Goal: Information Seeking & Learning: Check status

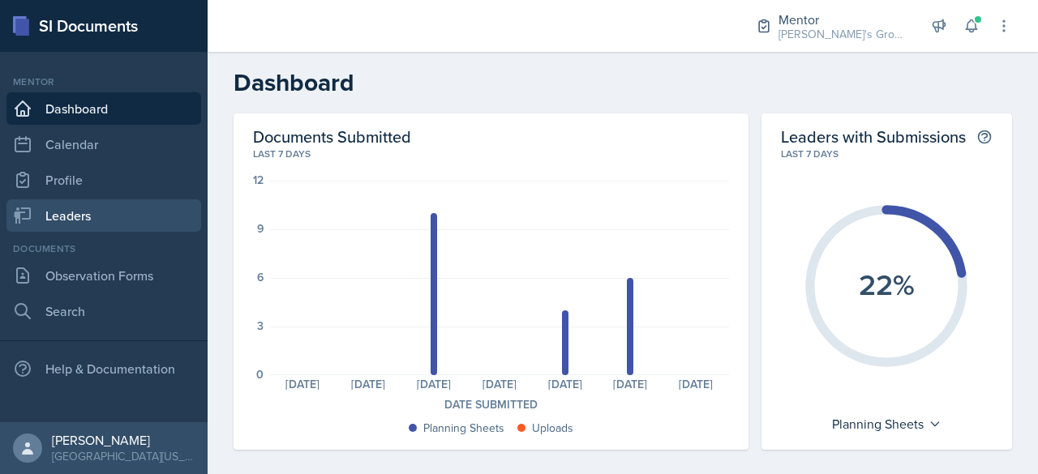
click at [126, 205] on link "Leaders" at bounding box center [103, 215] width 195 height 32
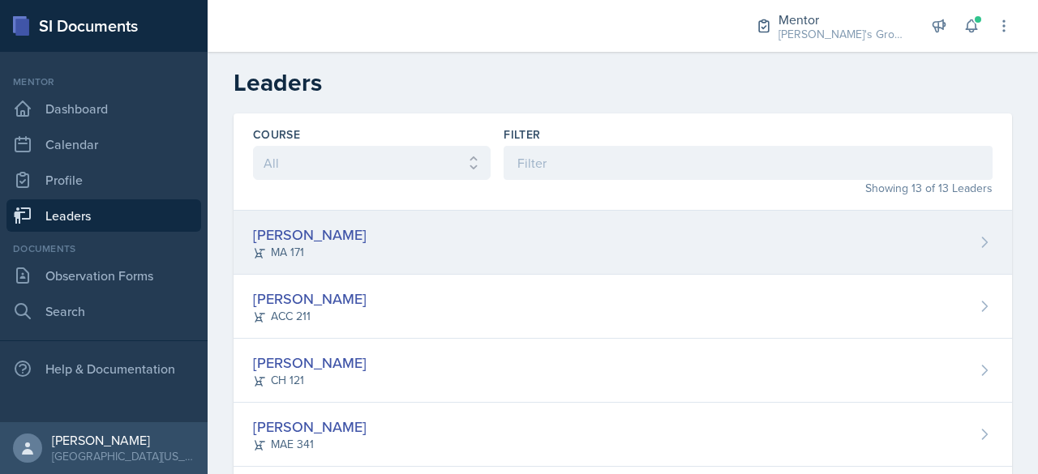
click at [350, 255] on div "[PERSON_NAME] MA 171" at bounding box center [622, 243] width 778 height 64
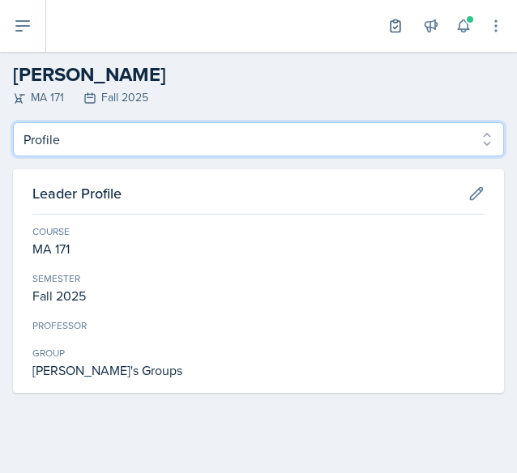
click at [54, 142] on select "Profile Planning Sheets Observation Forms Uploads" at bounding box center [258, 139] width 491 height 34
select select "Planning Sheets"
click at [13, 122] on select "Profile Planning Sheets Observation Forms Uploads" at bounding box center [258, 139] width 491 height 34
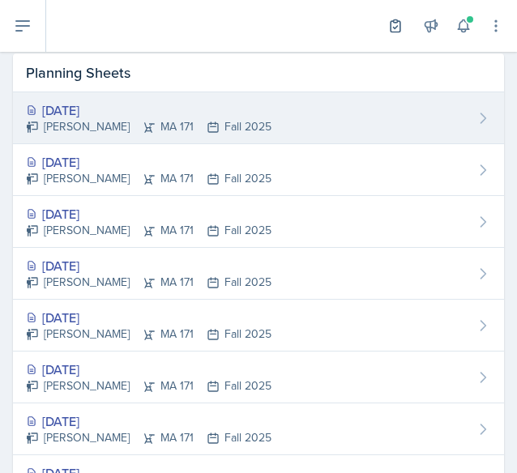
scroll to position [125, 0]
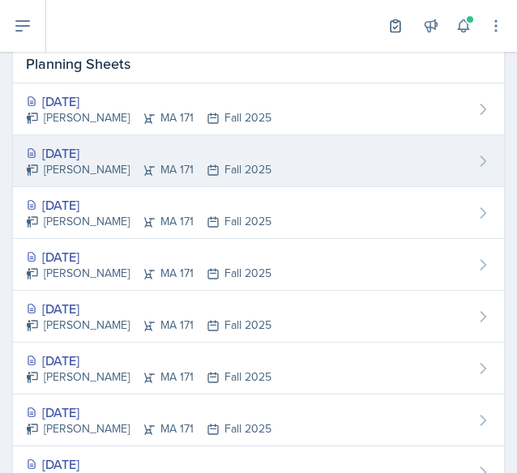
click at [188, 171] on div "[PERSON_NAME] MA 171 Fall 2025" at bounding box center [149, 169] width 246 height 17
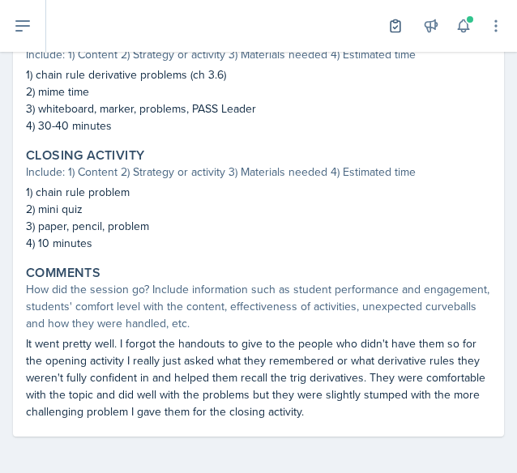
scroll to position [751, 0]
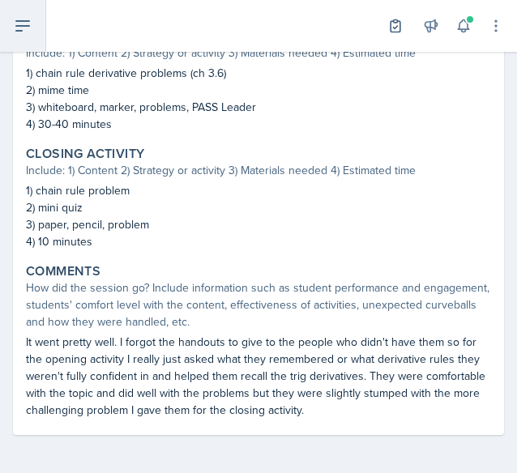
click at [25, 14] on button at bounding box center [23, 26] width 46 height 52
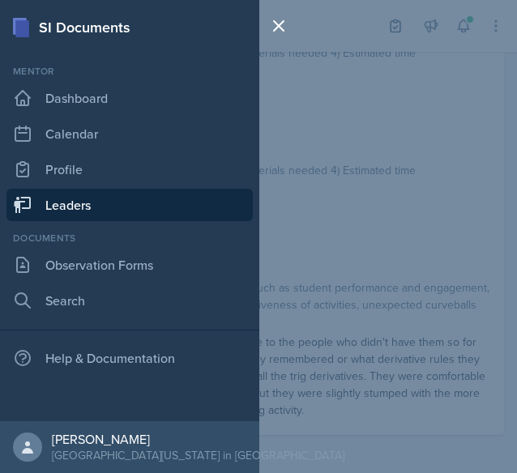
click at [66, 199] on link "Leaders" at bounding box center [129, 205] width 246 height 32
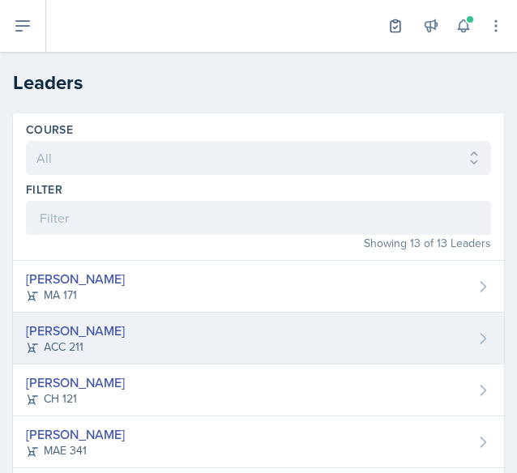
click at [94, 323] on div "[PERSON_NAME]" at bounding box center [75, 330] width 99 height 19
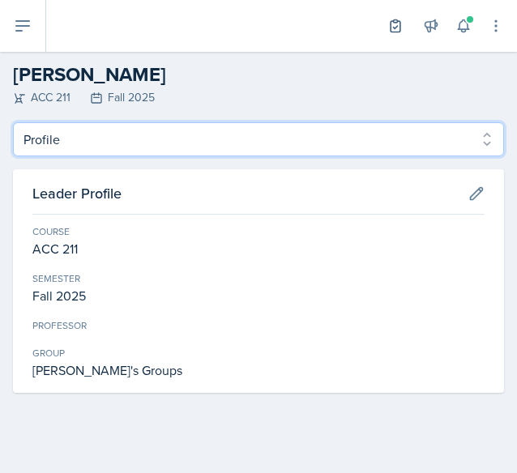
click at [87, 141] on select "Profile Planning Sheets Observation Forms Uploads" at bounding box center [258, 139] width 491 height 34
select select "Planning Sheets"
click at [13, 122] on select "Profile Planning Sheets Observation Forms Uploads" at bounding box center [258, 139] width 491 height 34
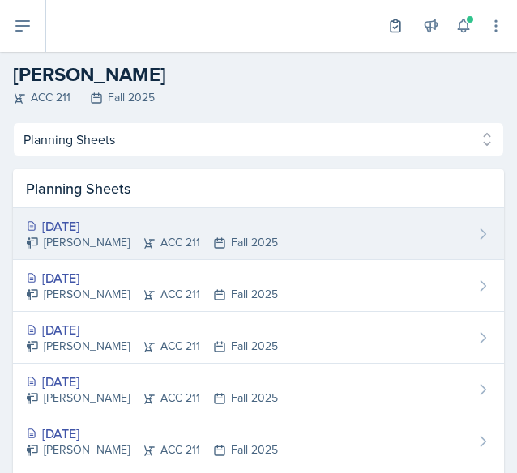
click at [114, 242] on div "[PERSON_NAME] ACC 211 Fall 2025" at bounding box center [152, 242] width 252 height 17
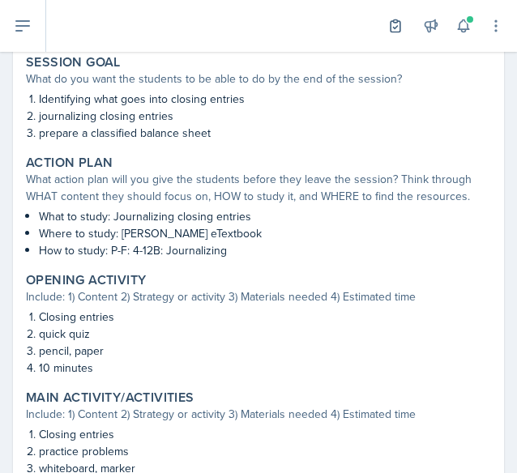
scroll to position [298, 0]
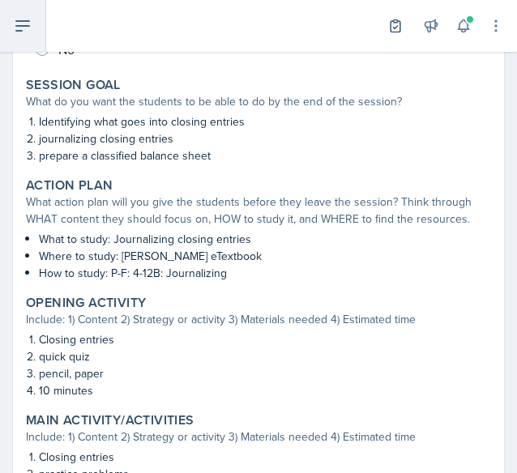
click at [21, 33] on icon at bounding box center [22, 25] width 19 height 19
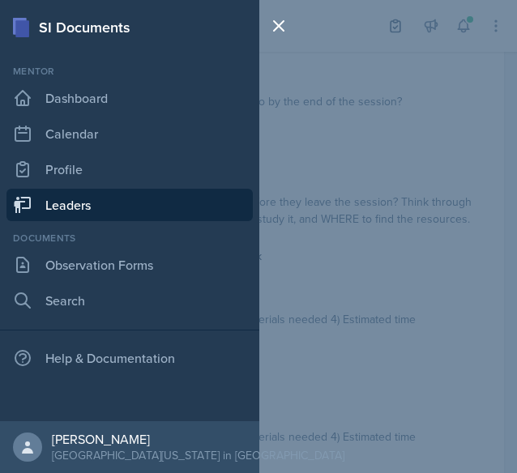
click at [82, 205] on link "Leaders" at bounding box center [129, 205] width 246 height 32
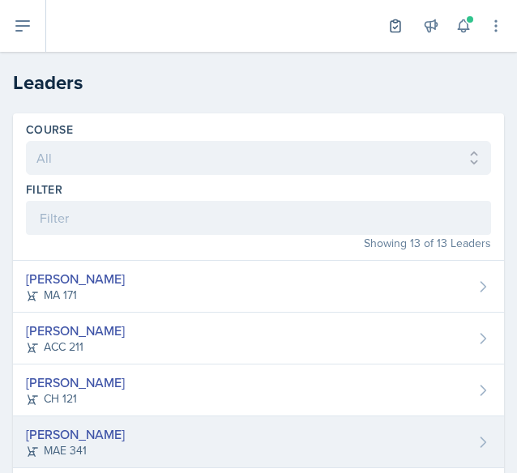
click at [118, 439] on div "[PERSON_NAME] MAE 341" at bounding box center [258, 443] width 491 height 52
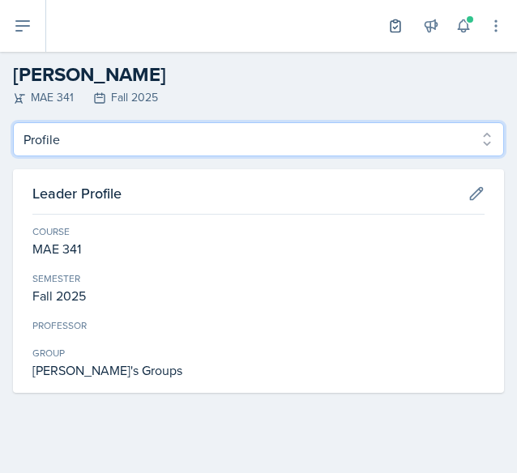
click at [109, 147] on select "Profile Planning Sheets Observation Forms Uploads" at bounding box center [258, 139] width 491 height 34
select select "Planning Sheets"
click at [13, 122] on select "Profile Planning Sheets Observation Forms Uploads" at bounding box center [258, 139] width 491 height 34
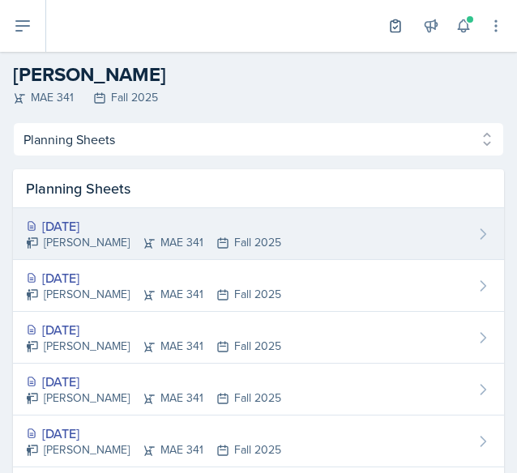
click at [95, 236] on div "[PERSON_NAME] MAE 341 Fall 2025" at bounding box center [153, 242] width 255 height 17
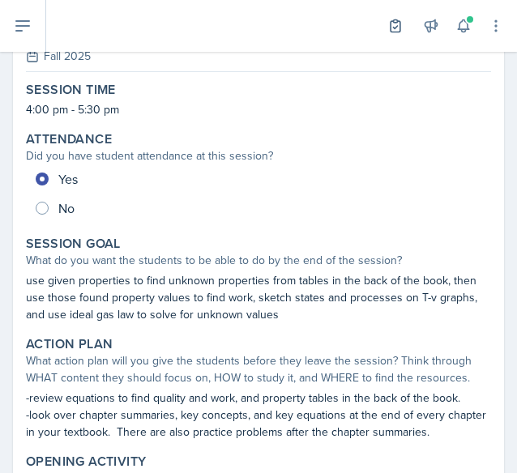
scroll to position [141, 0]
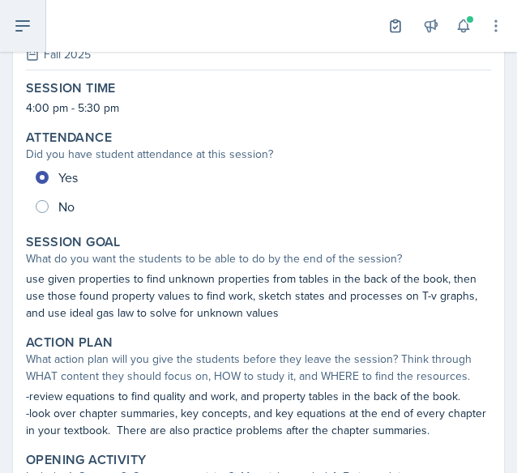
click at [24, 19] on icon at bounding box center [22, 25] width 19 height 19
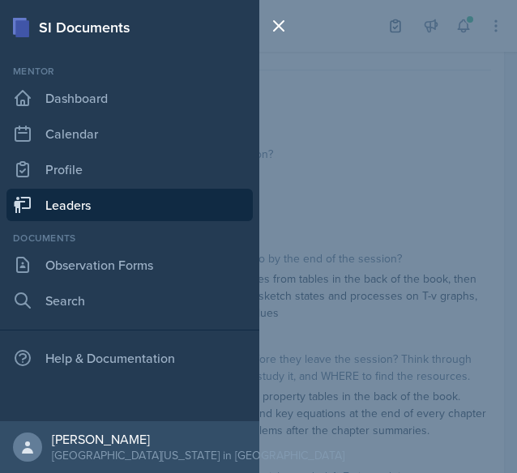
click at [126, 208] on link "Leaders" at bounding box center [129, 205] width 246 height 32
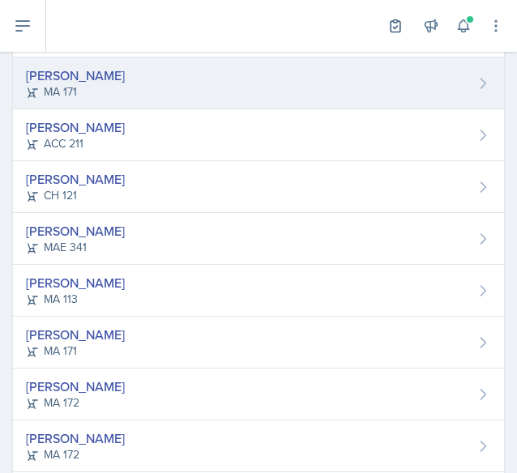
scroll to position [206, 0]
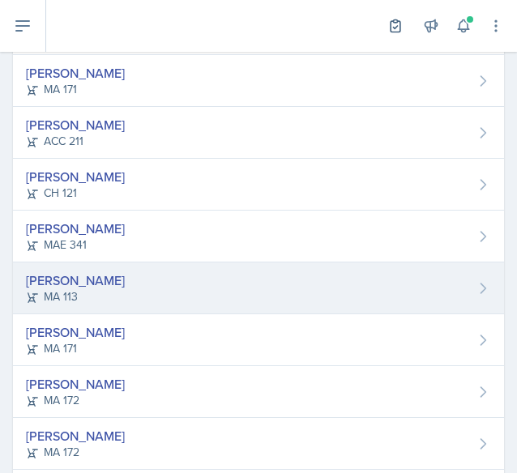
click at [26, 265] on div "[PERSON_NAME] MA 113" at bounding box center [258, 289] width 491 height 52
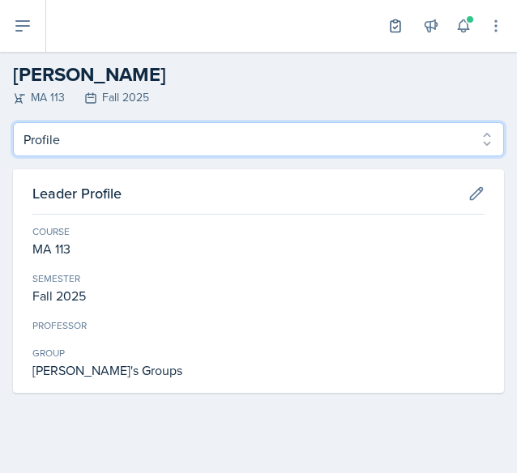
click at [161, 141] on select "Profile Planning Sheets Observation Forms Uploads" at bounding box center [258, 139] width 491 height 34
select select "Planning Sheets"
click at [13, 122] on select "Profile Planning Sheets Observation Forms Uploads" at bounding box center [258, 139] width 491 height 34
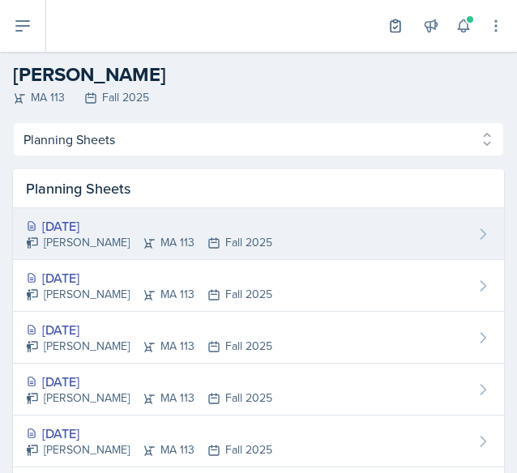
click at [106, 234] on div "[PERSON_NAME] MA 113 Fall 2025" at bounding box center [149, 242] width 246 height 17
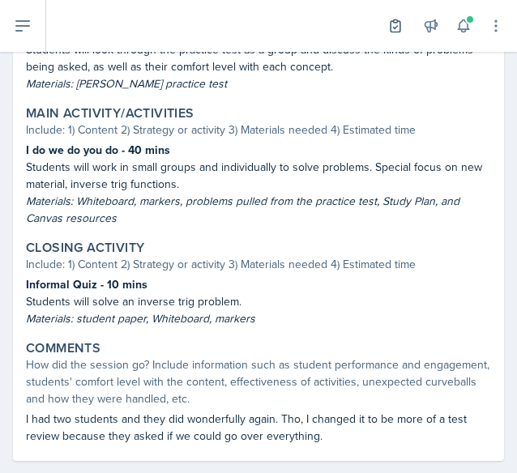
scroll to position [683, 0]
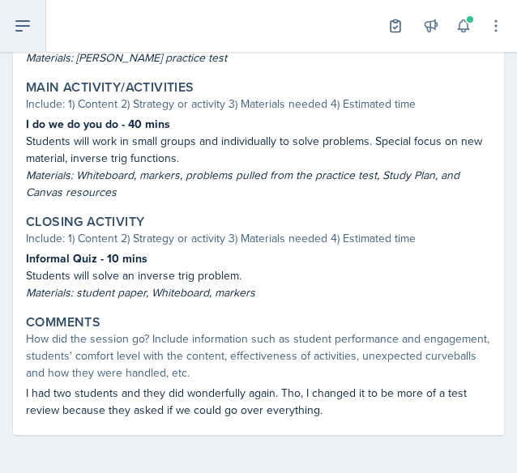
click at [19, 24] on icon at bounding box center [22, 25] width 19 height 19
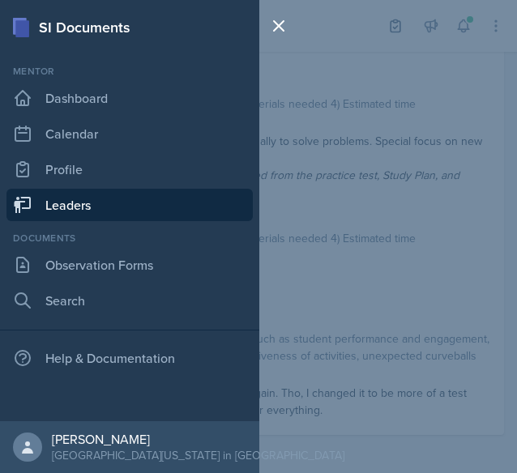
click at [88, 202] on link "Leaders" at bounding box center [129, 205] width 246 height 32
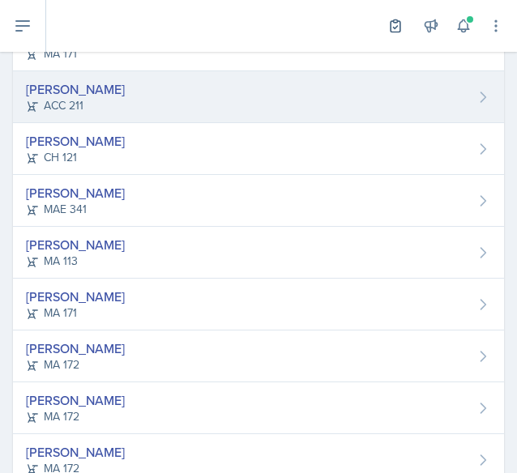
scroll to position [244, 0]
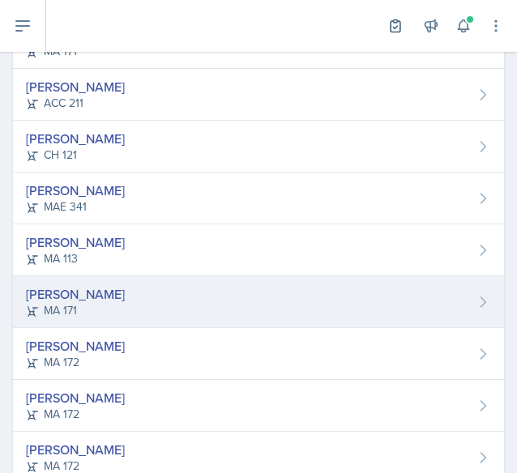
click at [105, 280] on div "[PERSON_NAME] MA 171" at bounding box center [258, 302] width 491 height 52
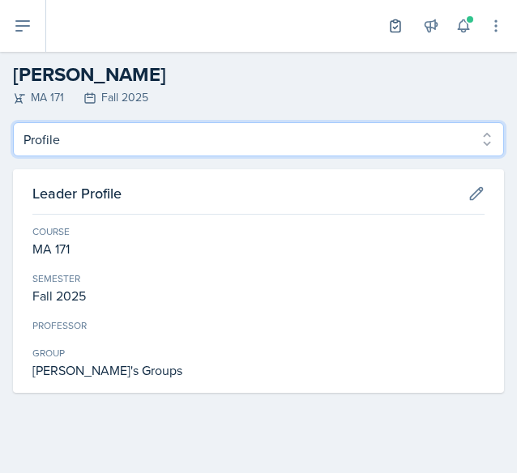
click at [106, 134] on select "Profile Planning Sheets Observation Forms Uploads" at bounding box center [258, 139] width 491 height 34
select select "Planning Sheets"
click at [13, 122] on select "Profile Planning Sheets Observation Forms Uploads" at bounding box center [258, 139] width 491 height 34
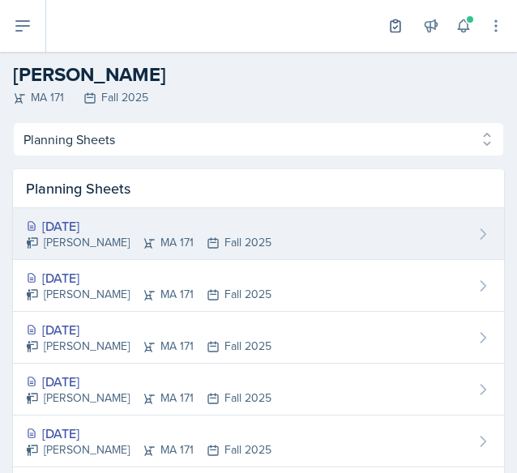
click at [130, 220] on div "[DATE]" at bounding box center [149, 225] width 246 height 19
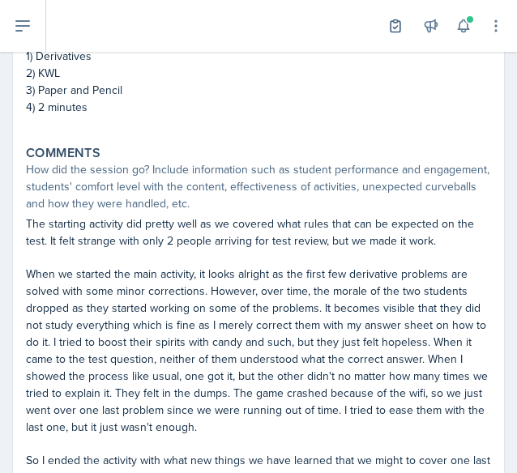
scroll to position [885, 0]
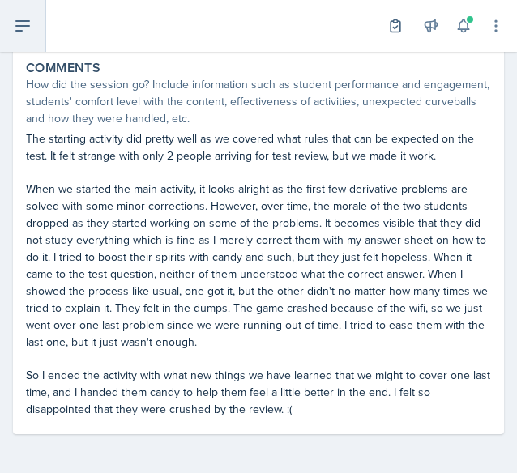
click at [26, 23] on icon at bounding box center [22, 25] width 19 height 19
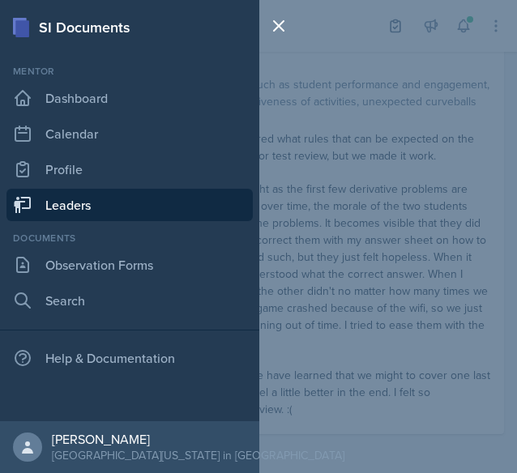
click at [67, 204] on link "Leaders" at bounding box center [129, 205] width 246 height 32
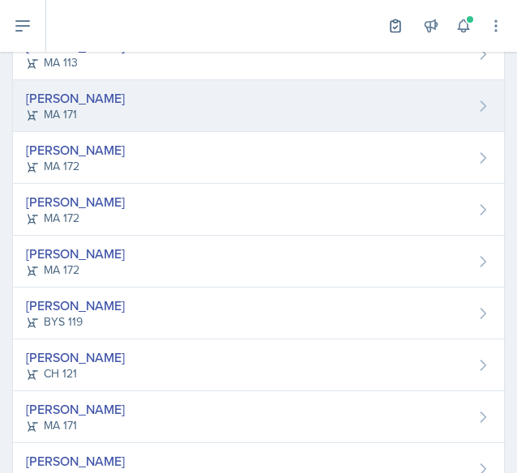
scroll to position [439, 0]
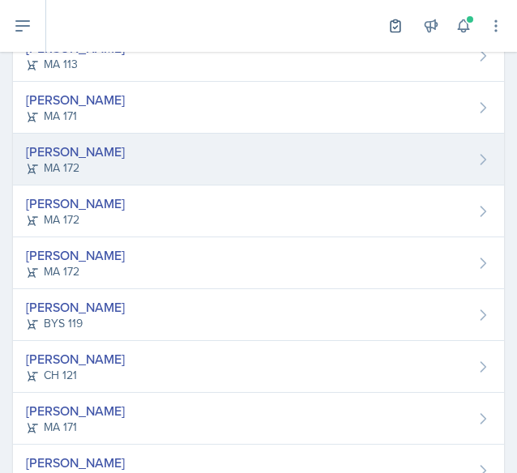
click at [141, 158] on div "Sierra Harley MA 172" at bounding box center [258, 160] width 491 height 52
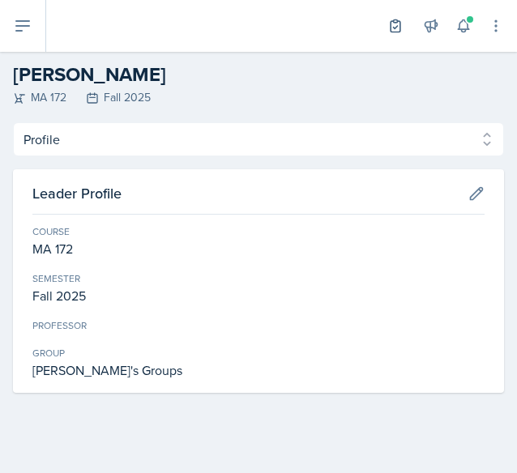
click at [50, 156] on div "Profile Planning Sheets Observation Forms Uploads Profile Planning Sheets Obser…" at bounding box center [258, 257] width 491 height 271
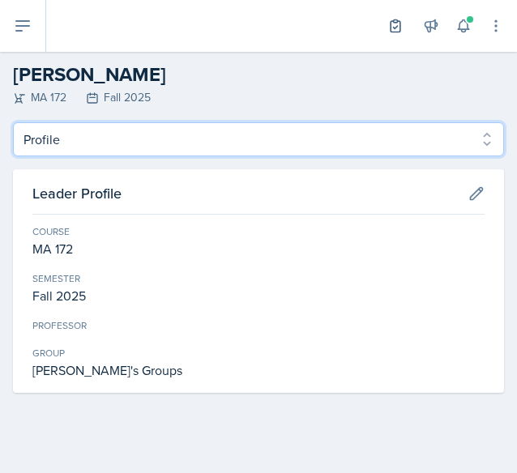
click at [73, 147] on select "Profile Planning Sheets Observation Forms Uploads" at bounding box center [258, 139] width 491 height 34
click at [13, 122] on select "Profile Planning Sheets Observation Forms Uploads" at bounding box center [258, 139] width 491 height 34
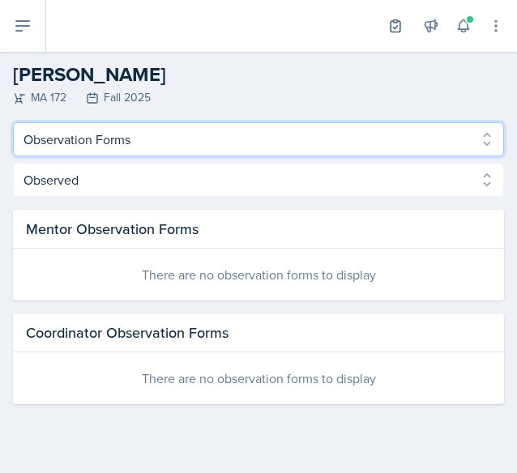
drag, startPoint x: 91, startPoint y: 132, endPoint x: 91, endPoint y: 147, distance: 14.6
click at [91, 132] on select "Profile Planning Sheets Observation Forms Uploads" at bounding box center [258, 139] width 491 height 34
select select "Planning Sheets"
click at [13, 122] on select "Profile Planning Sheets Observation Forms Uploads" at bounding box center [258, 139] width 491 height 34
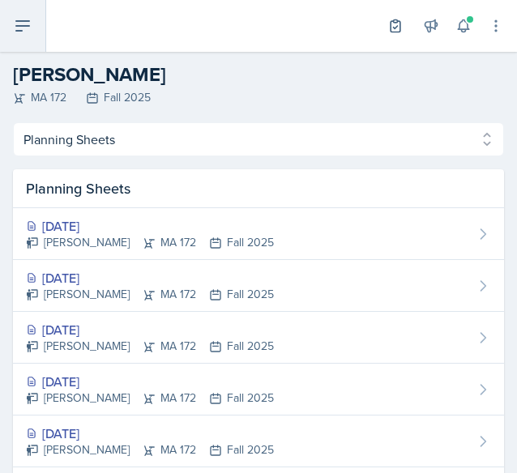
click at [36, 32] on button at bounding box center [23, 26] width 46 height 52
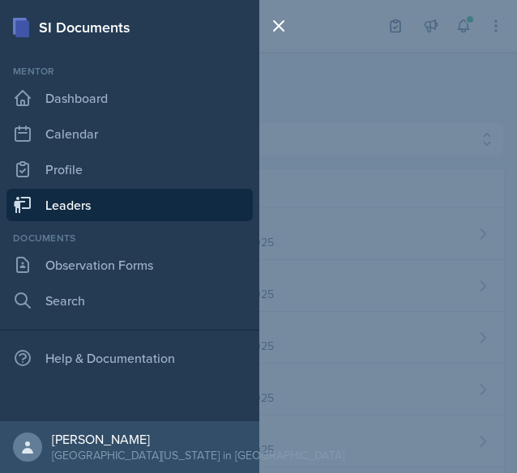
click at [68, 204] on link "Leaders" at bounding box center [129, 205] width 246 height 32
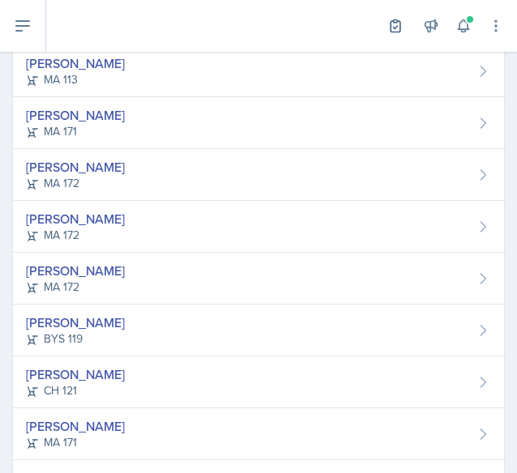
scroll to position [461, 0]
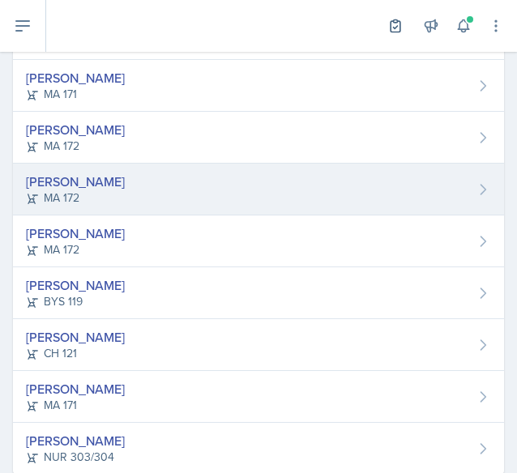
click at [92, 176] on div "[PERSON_NAME] MA 172" at bounding box center [258, 190] width 491 height 52
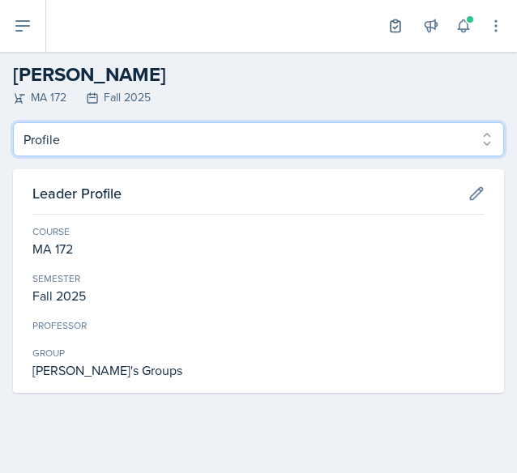
click at [106, 126] on select "Profile Planning Sheets Observation Forms Uploads" at bounding box center [258, 139] width 491 height 34
select select "Planning Sheets"
click at [13, 122] on select "Profile Planning Sheets Observation Forms Uploads" at bounding box center [258, 139] width 491 height 34
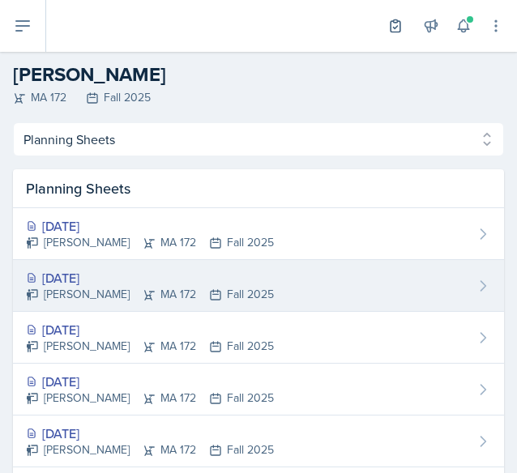
click at [139, 273] on div "[DATE]" at bounding box center [150, 277] width 248 height 19
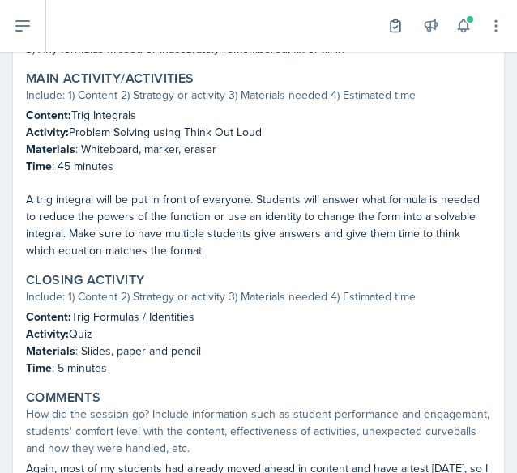
scroll to position [851, 0]
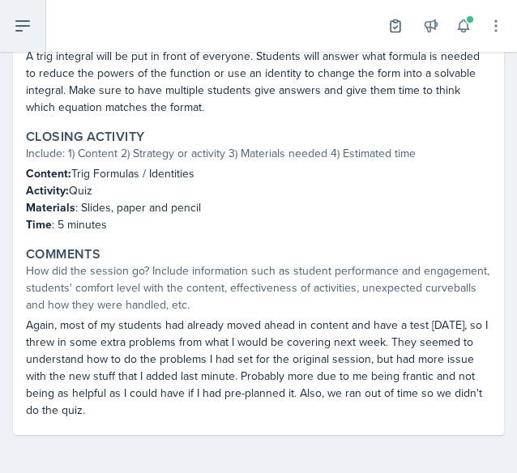
click at [22, 25] on icon at bounding box center [22, 26] width 13 height 10
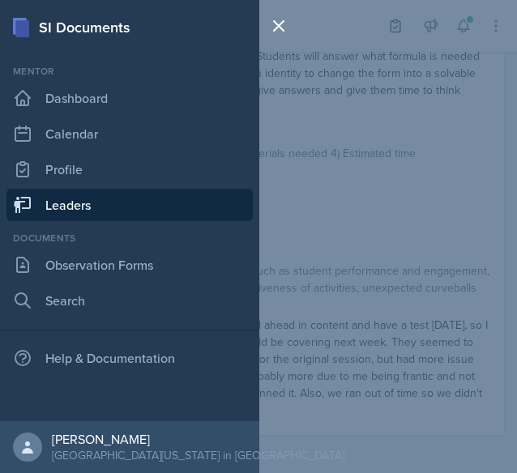
click at [105, 195] on link "Leaders" at bounding box center [129, 205] width 246 height 32
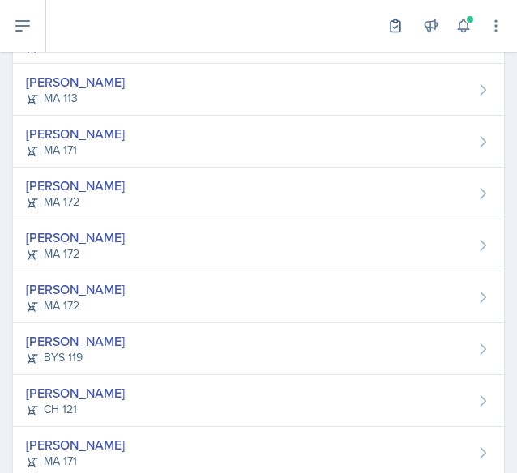
scroll to position [412, 0]
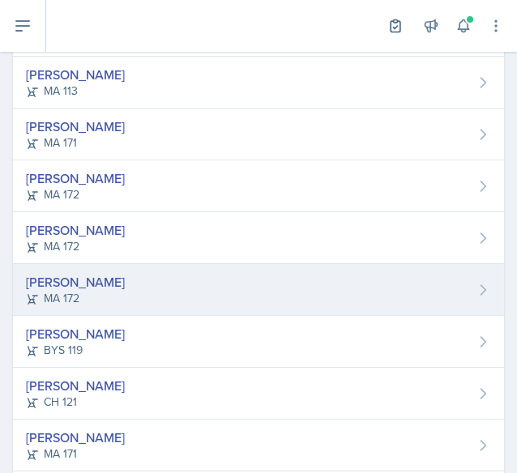
click at [149, 283] on div "[PERSON_NAME] MA 172" at bounding box center [258, 290] width 491 height 52
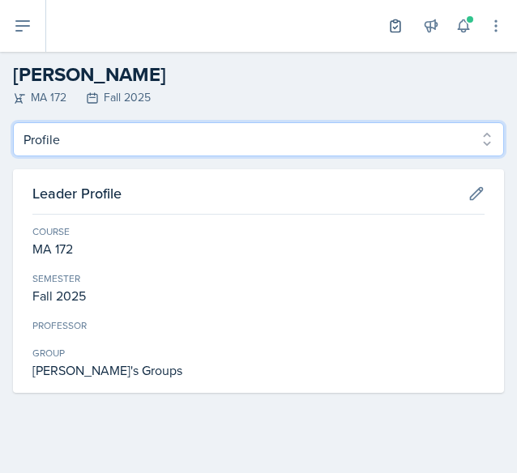
click at [128, 151] on select "Profile Planning Sheets Observation Forms Uploads" at bounding box center [258, 139] width 491 height 34
select select "Planning Sheets"
click at [13, 122] on select "Profile Planning Sheets Observation Forms Uploads" at bounding box center [258, 139] width 491 height 34
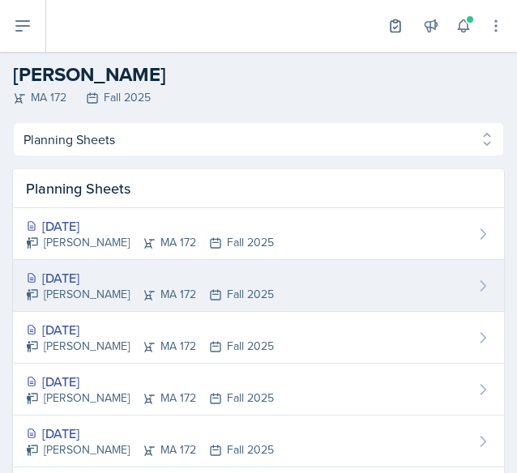
click at [141, 275] on div "[DATE]" at bounding box center [150, 277] width 248 height 19
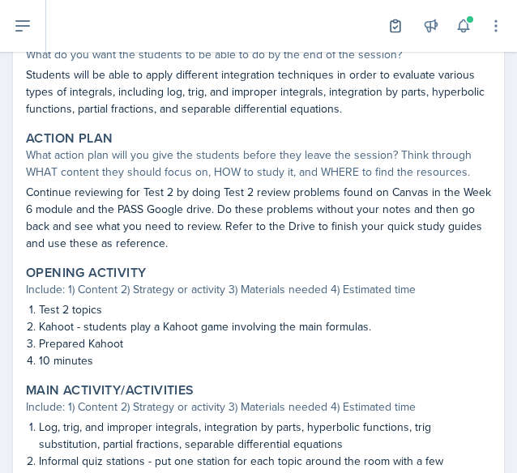
scroll to position [336, 0]
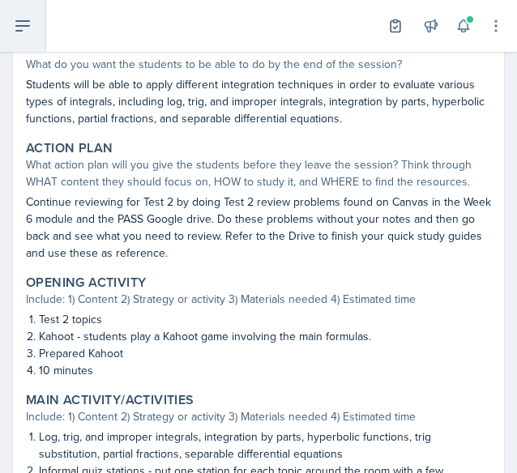
click at [8, 35] on button at bounding box center [23, 26] width 46 height 52
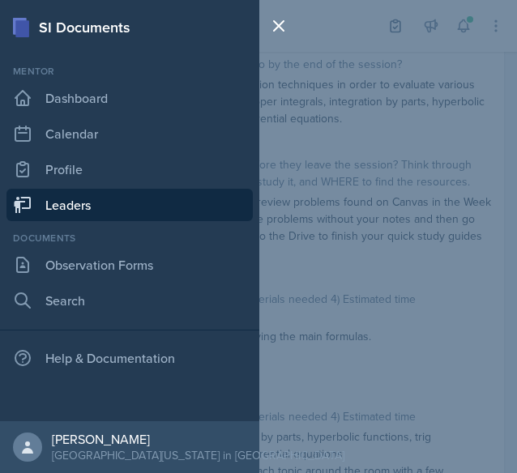
click at [190, 207] on link "Leaders" at bounding box center [129, 205] width 246 height 32
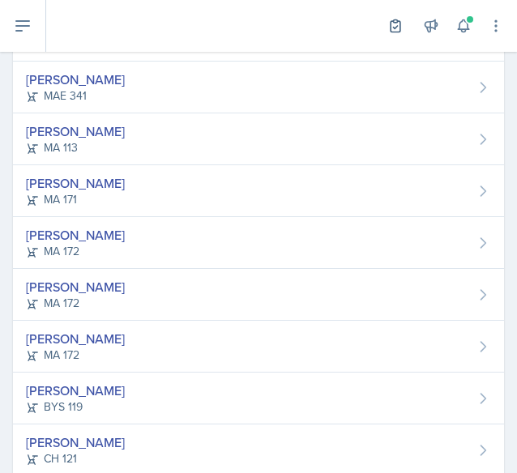
scroll to position [443, 0]
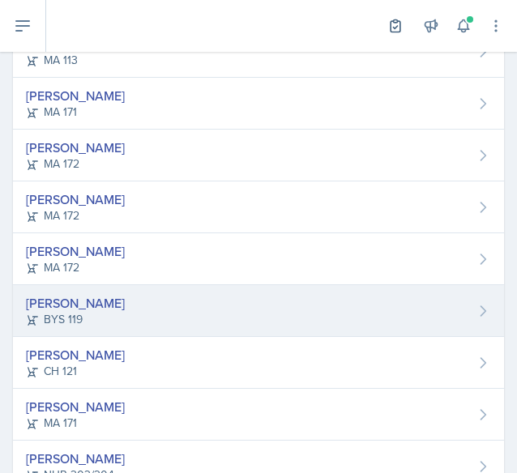
click at [152, 311] on div "[PERSON_NAME] BYS 119" at bounding box center [258, 311] width 491 height 52
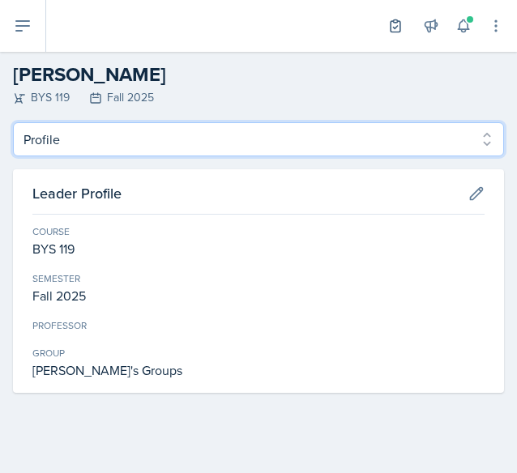
click at [72, 131] on select "Profile Planning Sheets Observation Forms Uploads" at bounding box center [258, 139] width 491 height 34
select select "Planning Sheets"
click at [13, 122] on select "Profile Planning Sheets Observation Forms Uploads" at bounding box center [258, 139] width 491 height 34
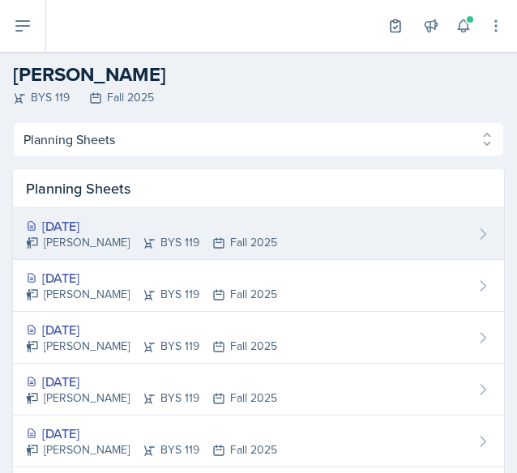
click at [119, 233] on div "[DATE]" at bounding box center [151, 225] width 251 height 19
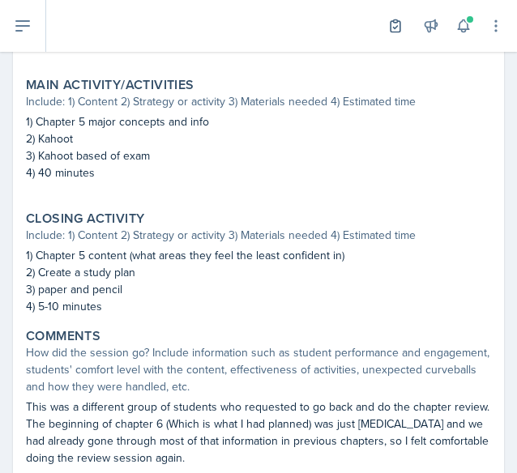
scroll to position [617, 0]
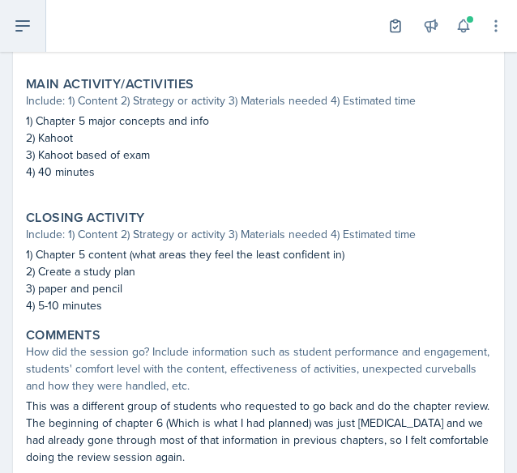
click at [32, 35] on button at bounding box center [23, 26] width 46 height 52
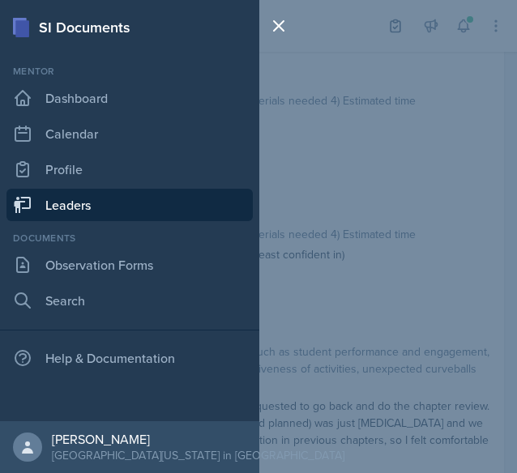
click at [94, 208] on link "Leaders" at bounding box center [129, 205] width 246 height 32
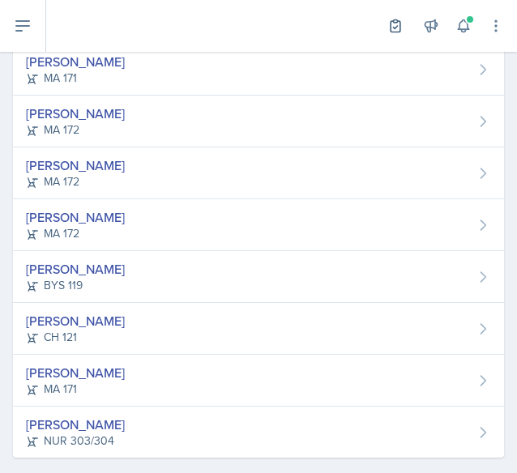
scroll to position [495, 0]
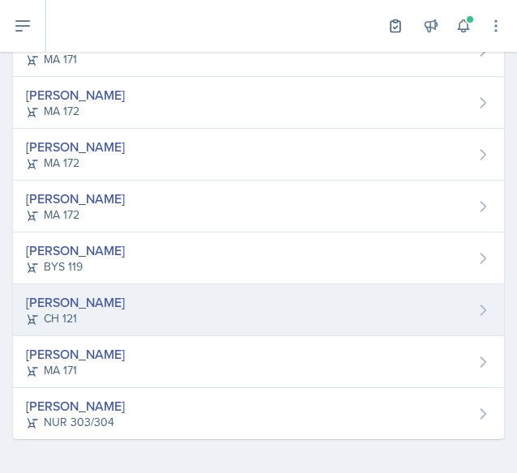
click at [113, 294] on div "[PERSON_NAME]" at bounding box center [75, 302] width 99 height 19
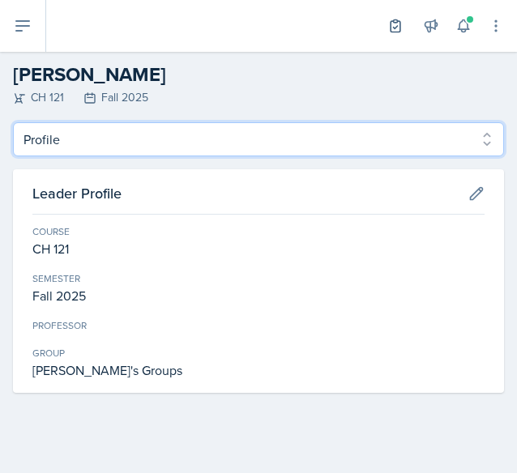
click at [191, 129] on select "Profile Planning Sheets Observation Forms Uploads" at bounding box center [258, 139] width 491 height 34
select select "Planning Sheets"
click at [13, 122] on select "Profile Planning Sheets Observation Forms Uploads" at bounding box center [258, 139] width 491 height 34
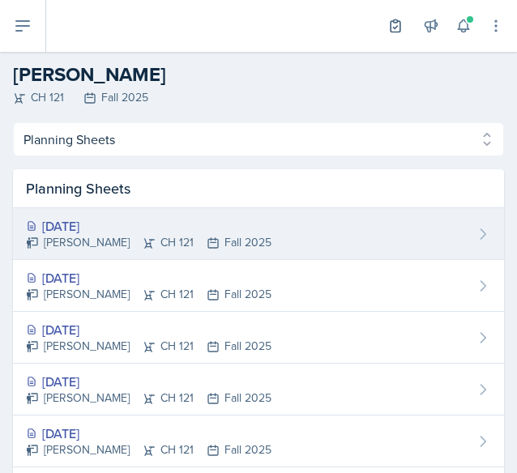
click at [153, 213] on div "[DATE] [PERSON_NAME] CH 121 Fall 2025" at bounding box center [258, 234] width 491 height 52
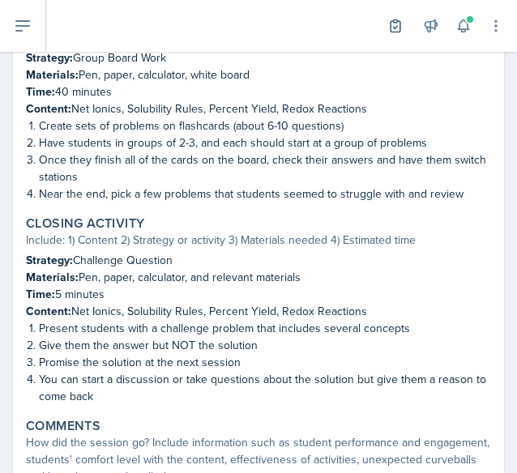
scroll to position [955, 0]
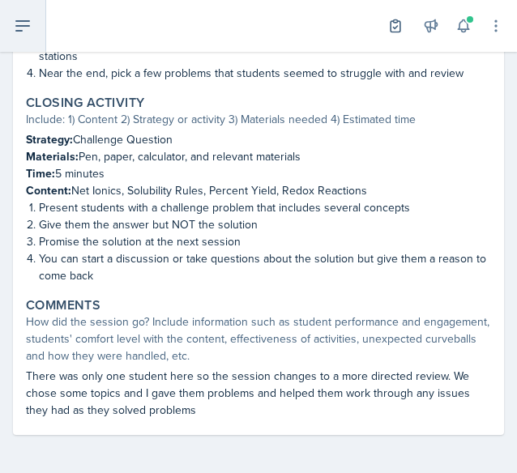
click at [24, 9] on button at bounding box center [23, 26] width 46 height 52
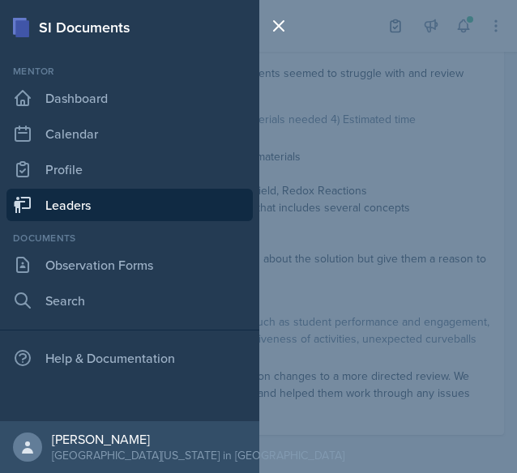
click at [84, 200] on link "Leaders" at bounding box center [129, 205] width 246 height 32
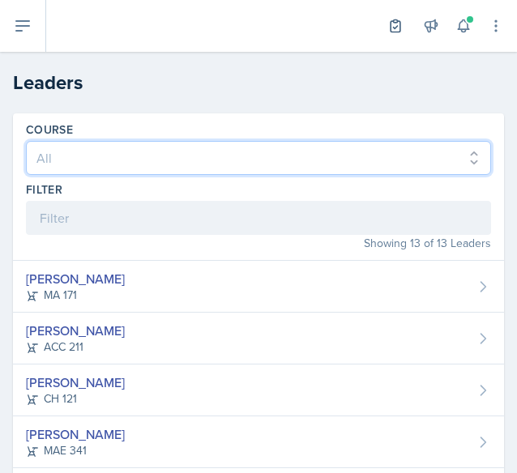
click at [139, 149] on select "All ACC 211 ACC 212 ACC 307 BYS 119 BYS 215 BYS 300 CH 101 CH 121 CH 331 CPE 21…" at bounding box center [258, 158] width 465 height 34
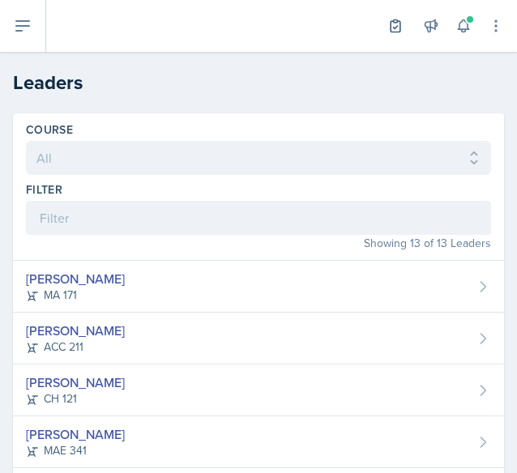
click at [151, 106] on header "Leaders" at bounding box center [258, 83] width 517 height 62
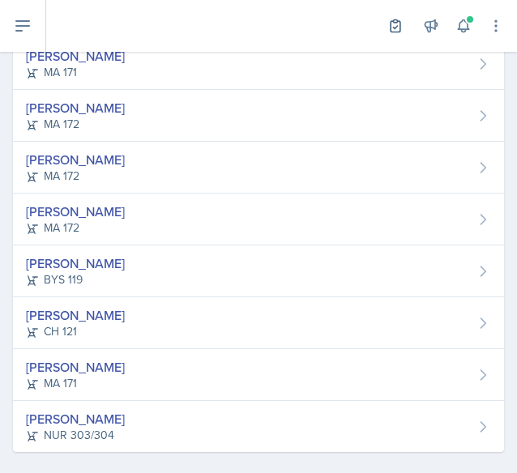
scroll to position [495, 0]
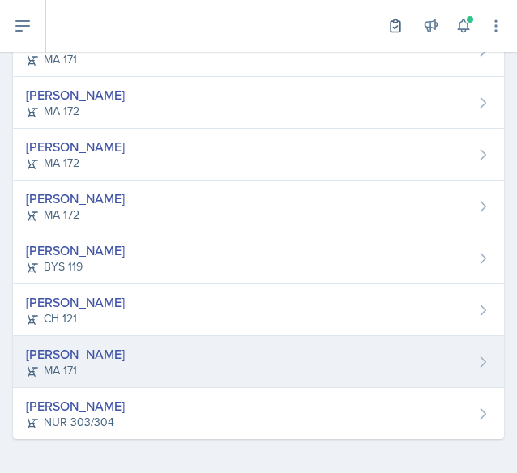
click at [89, 349] on div "[PERSON_NAME]" at bounding box center [75, 354] width 99 height 19
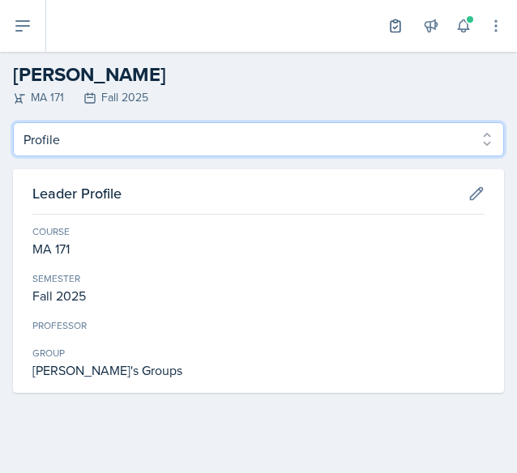
click at [87, 144] on select "Profile Planning Sheets Observation Forms Uploads" at bounding box center [258, 139] width 491 height 34
select select "Planning Sheets"
click at [13, 122] on select "Profile Planning Sheets Observation Forms Uploads" at bounding box center [258, 139] width 491 height 34
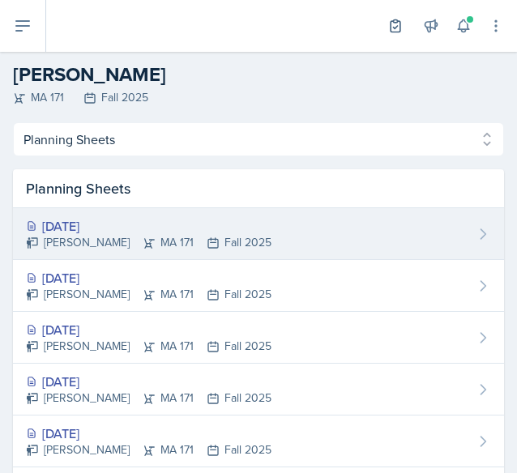
click at [123, 244] on div "[PERSON_NAME] MA 171 Fall 2025" at bounding box center [149, 242] width 246 height 17
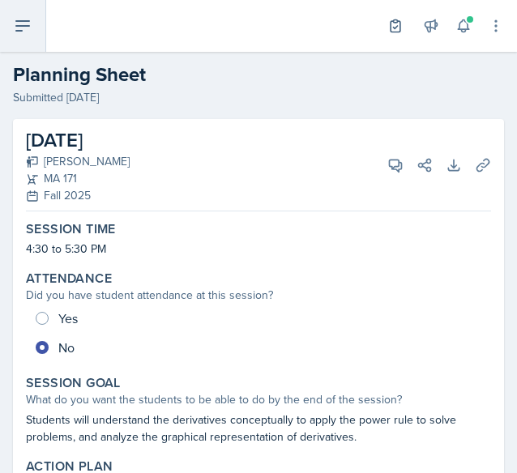
click at [23, 33] on icon at bounding box center [22, 25] width 19 height 19
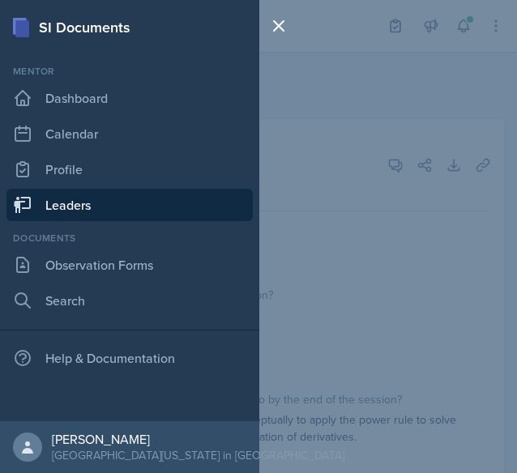
click at [97, 202] on link "Leaders" at bounding box center [129, 205] width 246 height 32
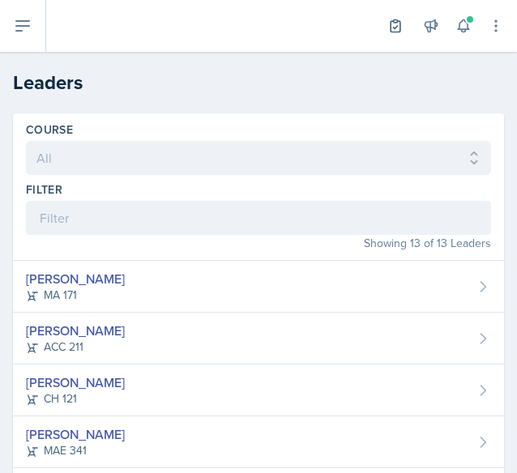
scroll to position [495, 0]
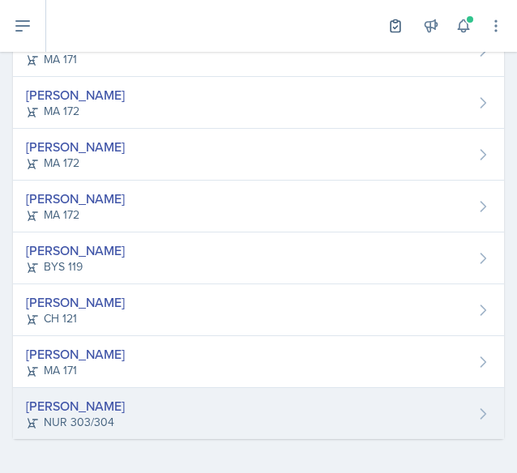
click at [156, 391] on div "[PERSON_NAME] NUR 303/304" at bounding box center [258, 413] width 491 height 51
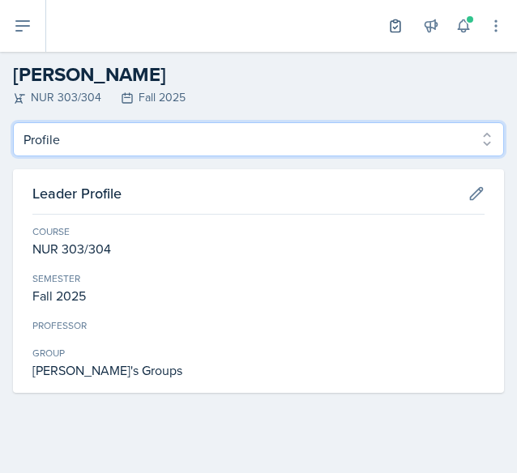
click at [58, 131] on select "Profile Planning Sheets Observation Forms Uploads" at bounding box center [258, 139] width 491 height 34
select select "Planning Sheets"
click at [13, 122] on select "Profile Planning Sheets Observation Forms Uploads" at bounding box center [258, 139] width 491 height 34
